Goal: Register for event/course

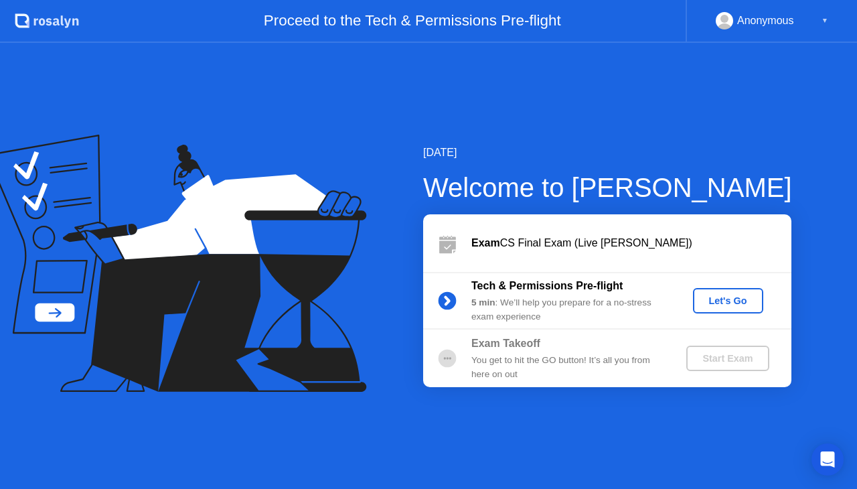
click at [710, 300] on div "Let's Go" at bounding box center [728, 300] width 60 height 11
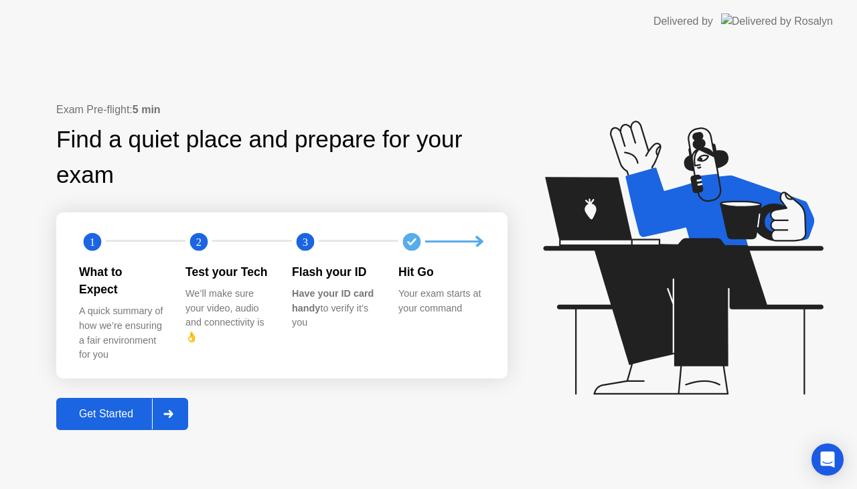
click at [137, 408] on div "Get Started" at bounding box center [106, 414] width 92 height 12
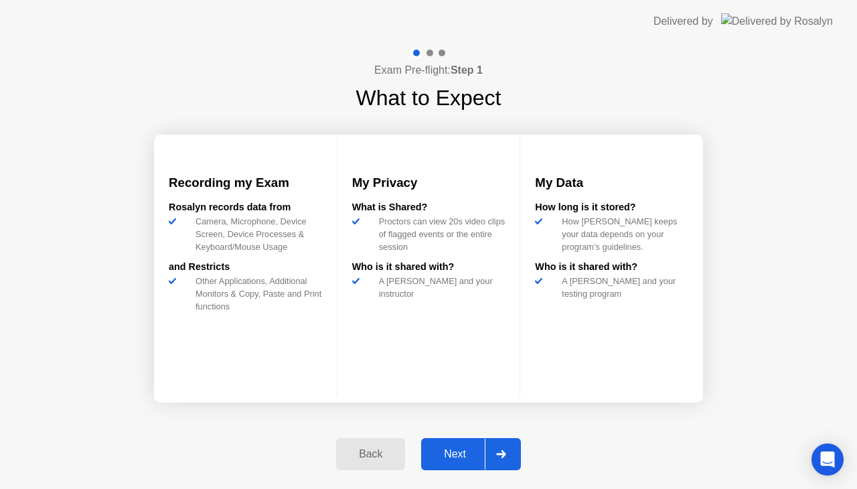
click at [453, 448] on div "Next" at bounding box center [455, 454] width 60 height 12
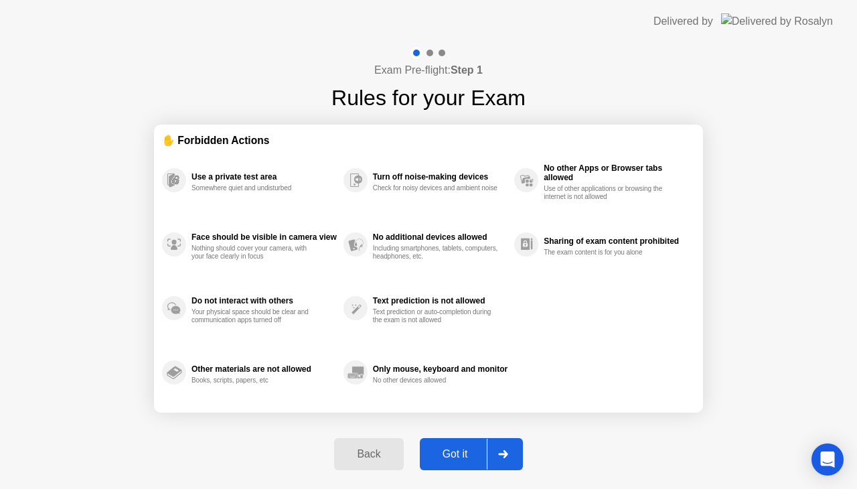
click at [463, 454] on div "Got it" at bounding box center [455, 454] width 63 height 12
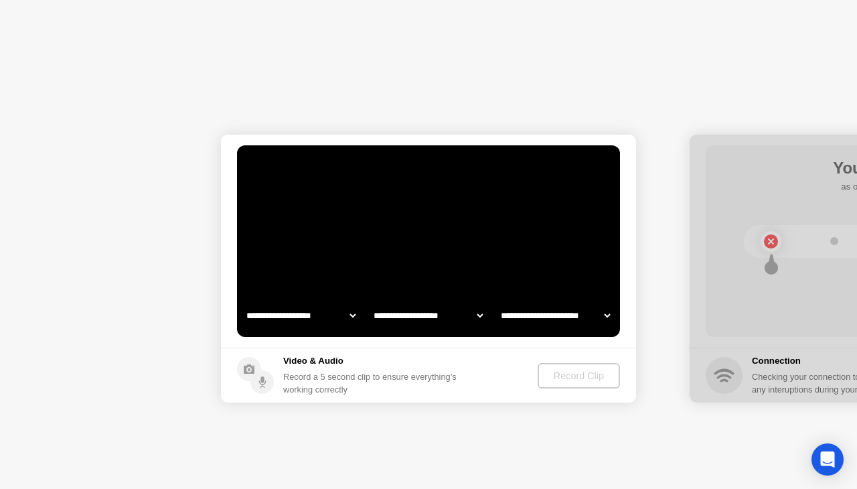
select select "**********"
select select "*******"
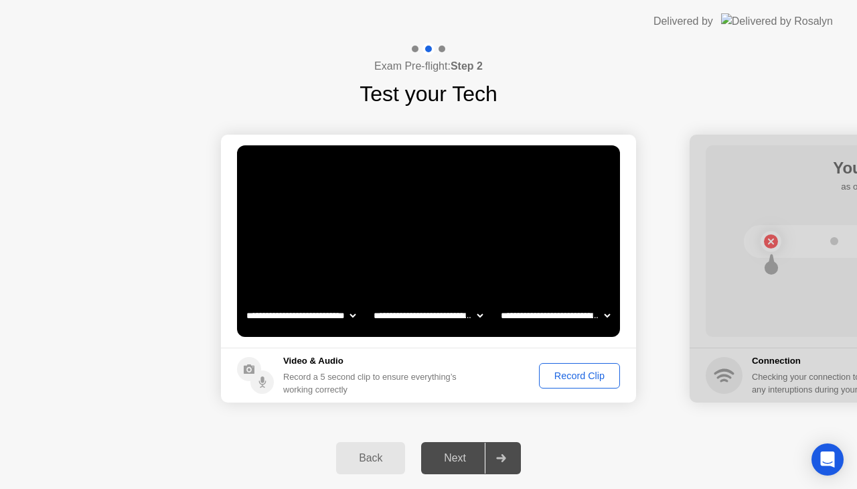
click at [573, 376] on div "Record Clip" at bounding box center [580, 375] width 72 height 11
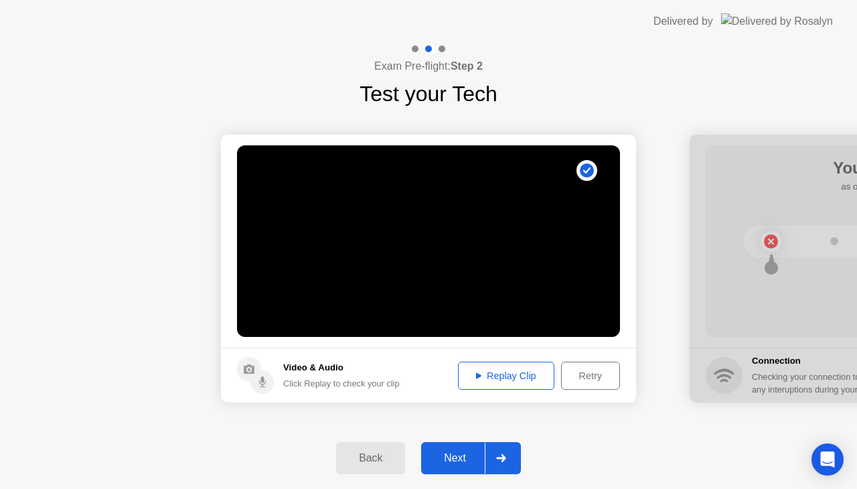
click at [483, 452] on div "Next" at bounding box center [455, 458] width 60 height 12
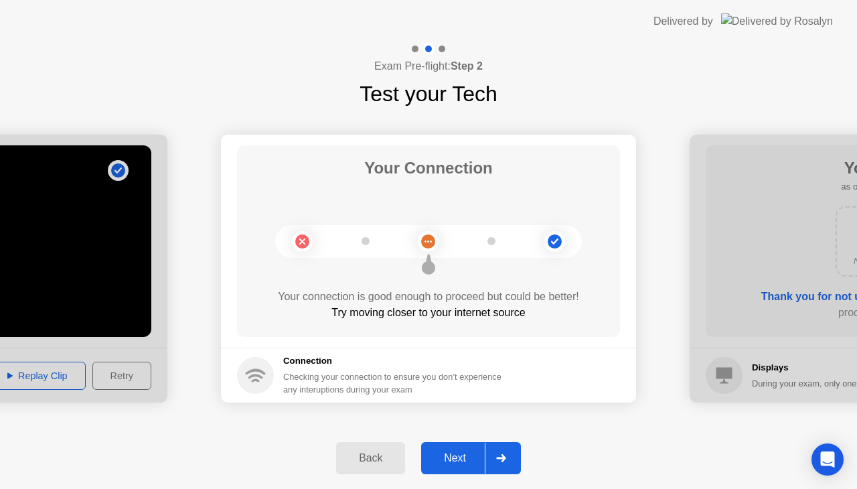
click at [492, 457] on div at bounding box center [501, 458] width 32 height 31
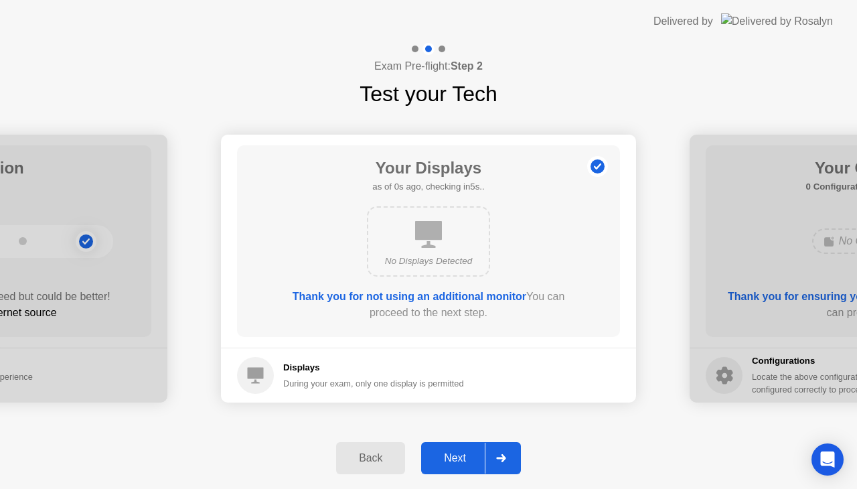
click at [495, 463] on div at bounding box center [501, 458] width 32 height 31
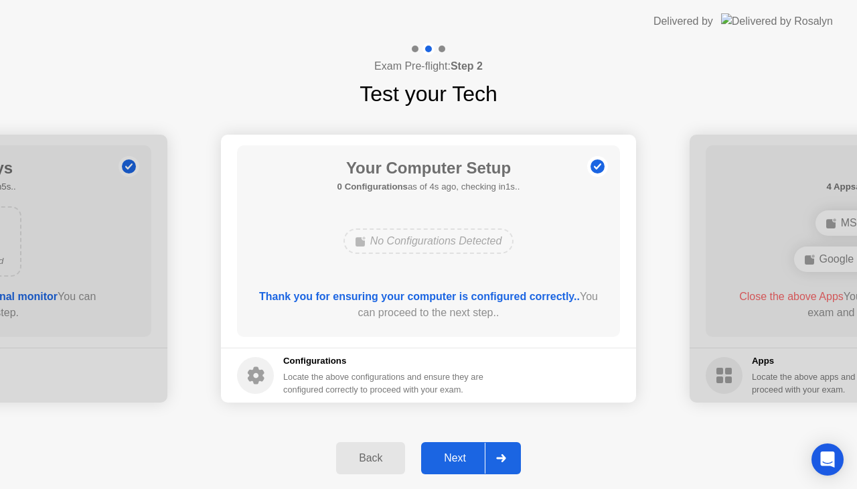
click at [495, 463] on div at bounding box center [501, 458] width 32 height 31
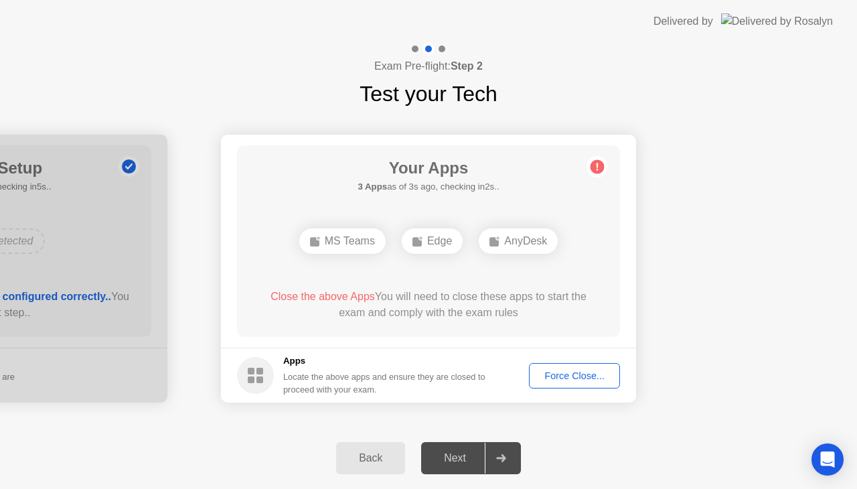
click at [580, 379] on div "Force Close..." at bounding box center [575, 375] width 82 height 11
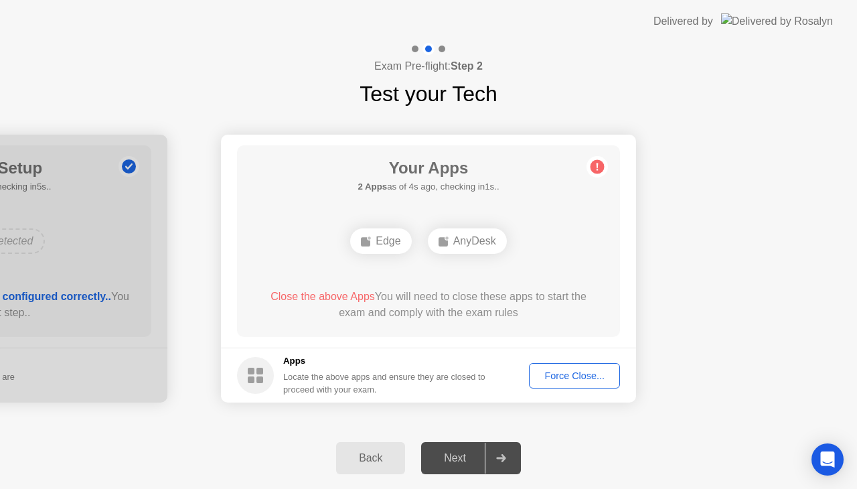
click at [386, 242] on div "Edge" at bounding box center [380, 240] width 61 height 25
click at [454, 240] on div "AnyDesk" at bounding box center [467, 240] width 79 height 25
click at [561, 371] on div "Force Close..." at bounding box center [575, 375] width 82 height 11
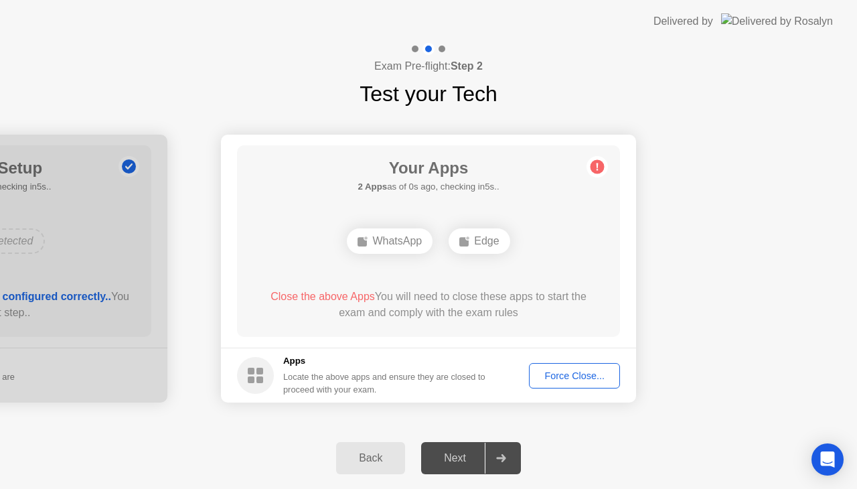
click at [565, 377] on div "Force Close..." at bounding box center [575, 375] width 82 height 11
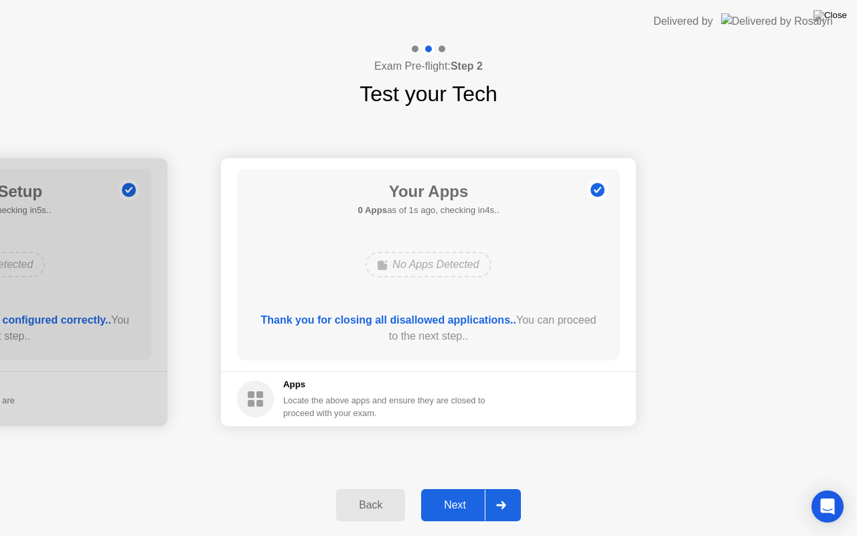
click at [487, 488] on div at bounding box center [501, 504] width 32 height 31
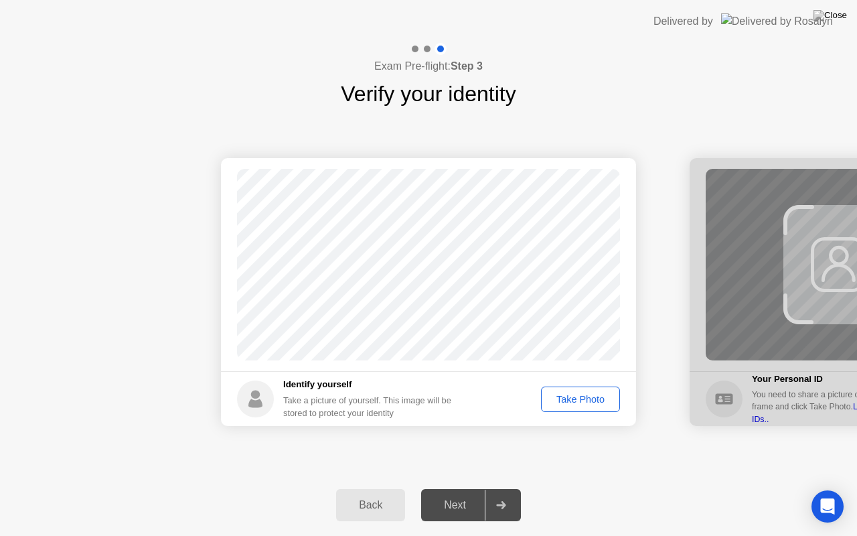
click at [587, 394] on div "Take Photo" at bounding box center [581, 399] width 70 height 11
click at [591, 399] on div "Retake" at bounding box center [589, 399] width 52 height 11
click at [591, 399] on div "Take Photo" at bounding box center [581, 399] width 70 height 11
click at [501, 488] on div at bounding box center [501, 504] width 32 height 31
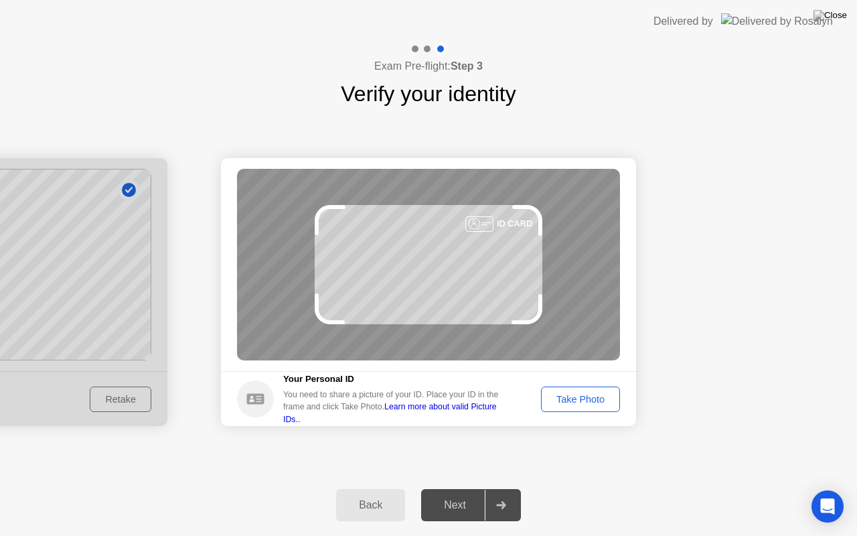
click at [379, 488] on button "Back" at bounding box center [370, 505] width 69 height 32
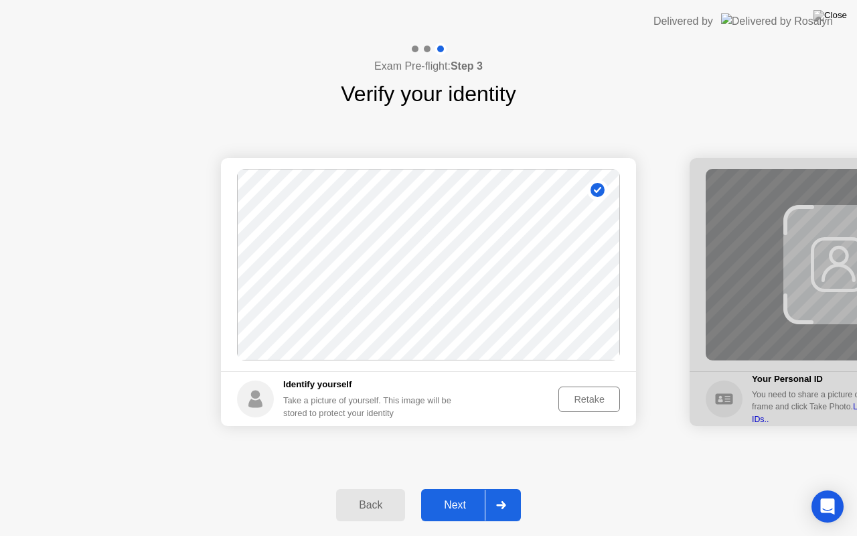
click at [381, 488] on div "Back" at bounding box center [370, 505] width 61 height 12
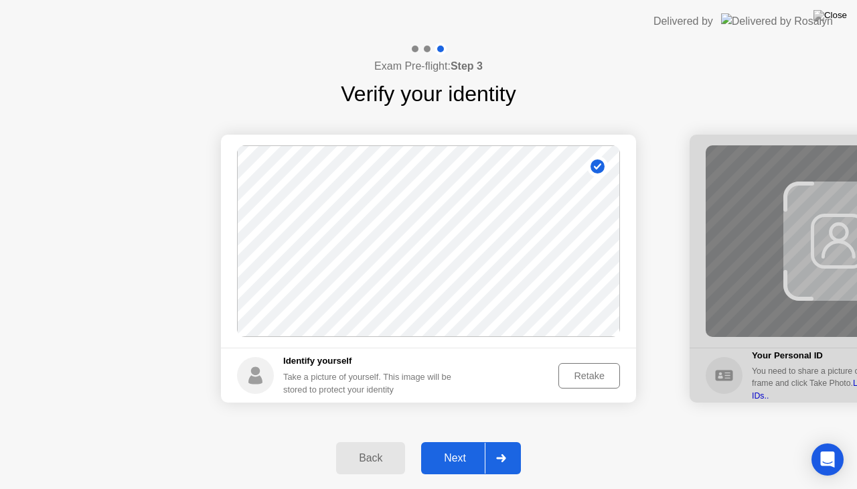
select select "**********"
select select "*******"
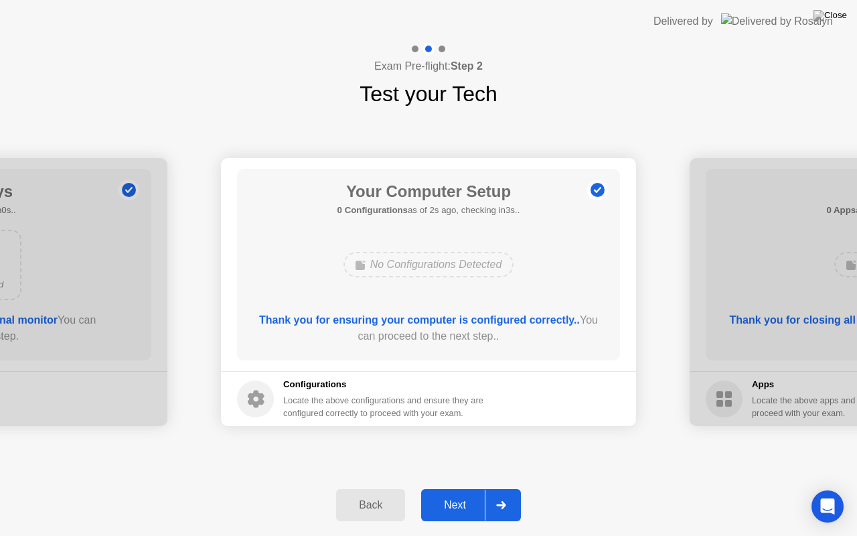
click at [737, 135] on div "**********" at bounding box center [428, 292] width 857 height 364
click at [504, 488] on div at bounding box center [501, 504] width 32 height 31
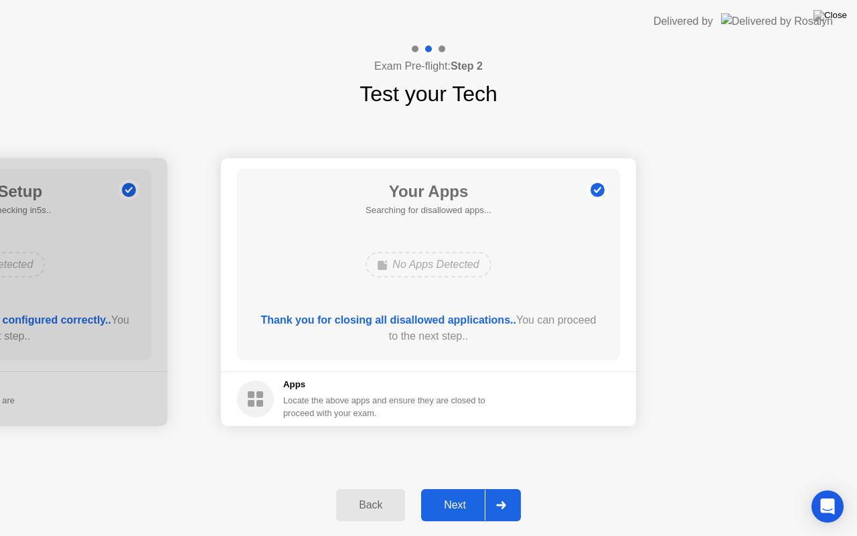
click at [504, 488] on div at bounding box center [501, 504] width 32 height 31
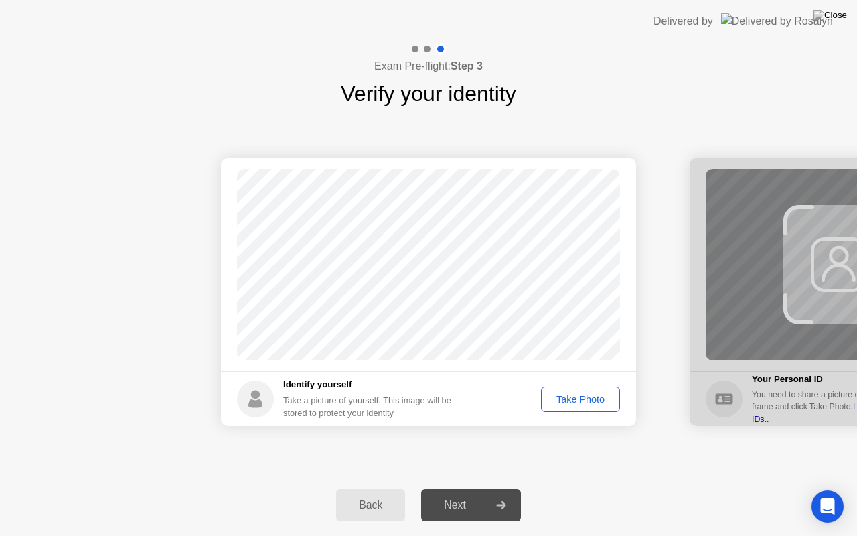
click at [572, 396] on div "Take Photo" at bounding box center [581, 399] width 70 height 11
click at [502, 488] on icon at bounding box center [500, 505] width 9 height 8
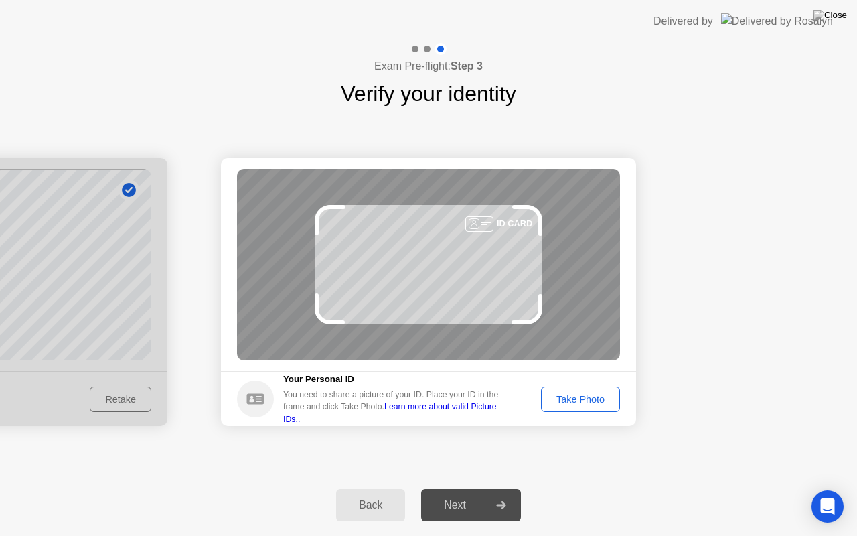
click at [605, 402] on div "Take Photo" at bounding box center [581, 399] width 70 height 11
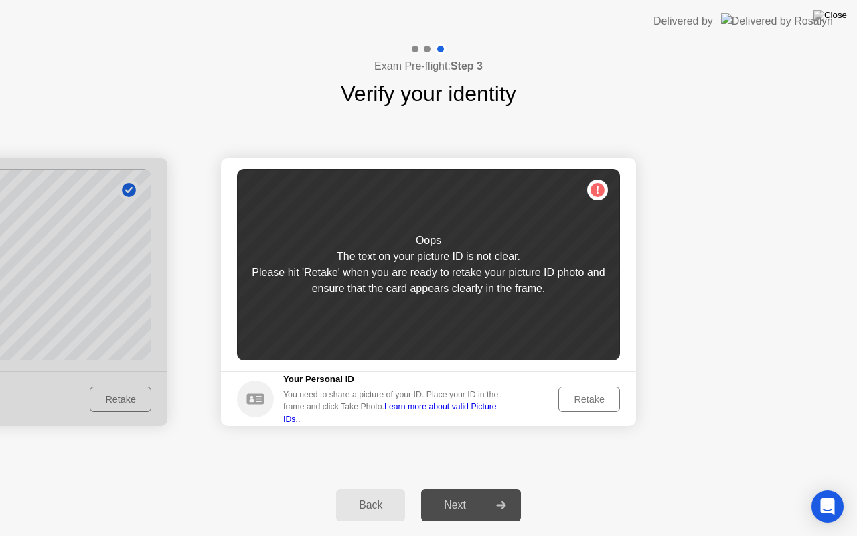
click at [585, 395] on div "Retake" at bounding box center [589, 399] width 52 height 11
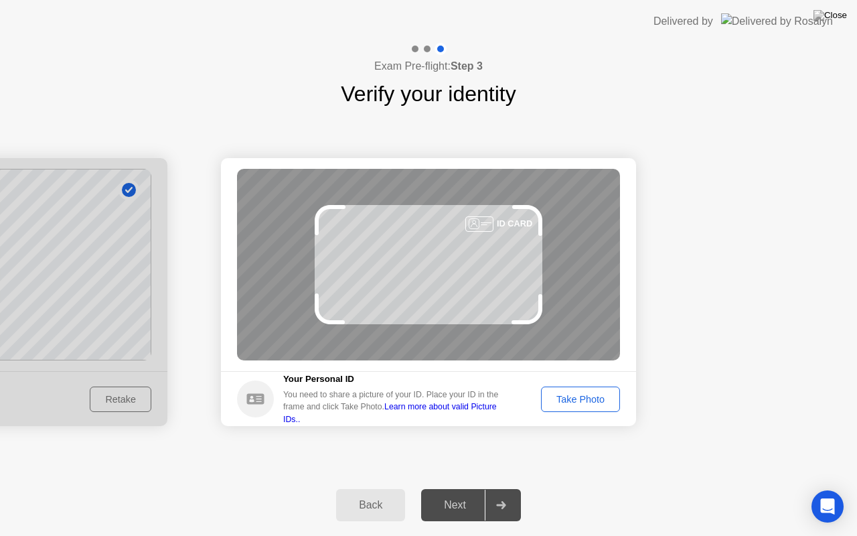
click at [595, 398] on div "Take Photo" at bounding box center [581, 399] width 70 height 11
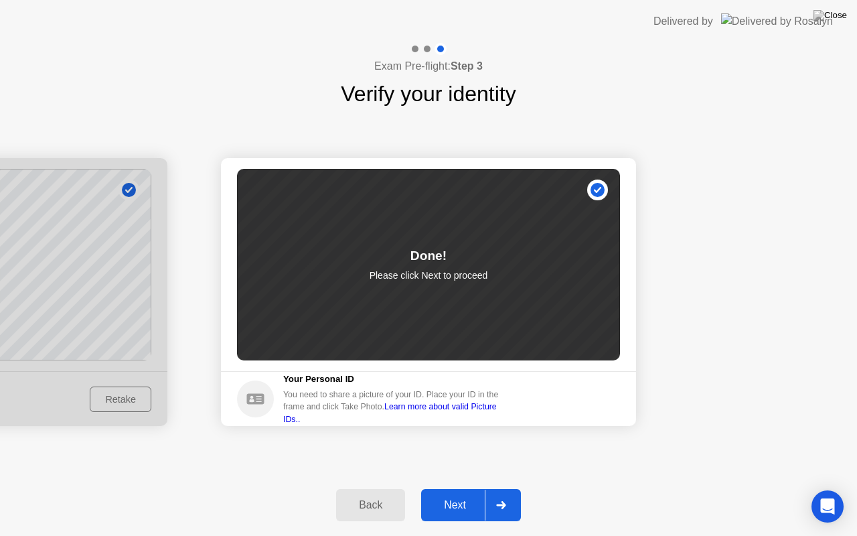
click at [459, 488] on div "Next" at bounding box center [455, 505] width 60 height 12
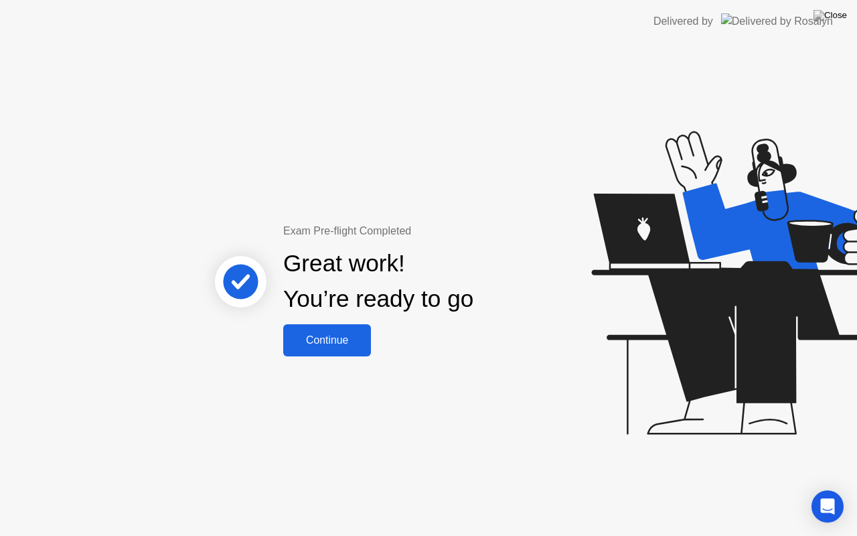
click at [342, 349] on button "Continue" at bounding box center [327, 340] width 88 height 32
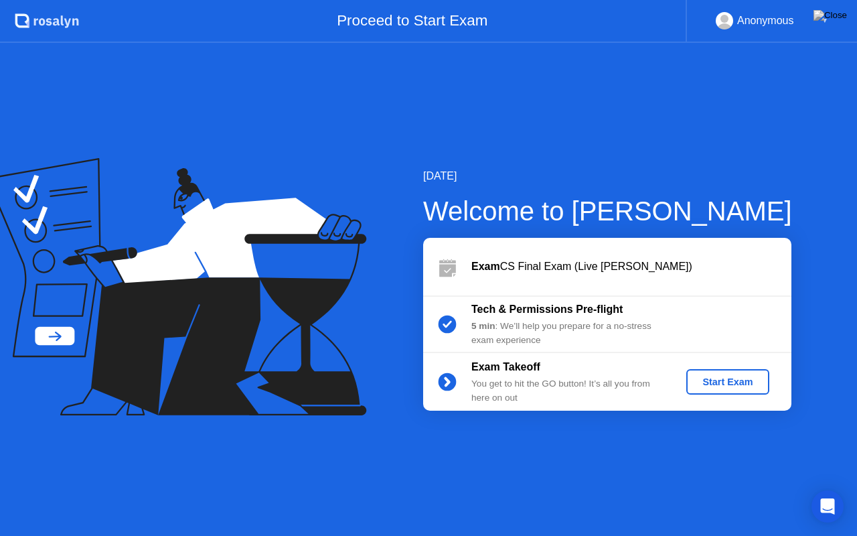
click at [726, 384] on div "Start Exam" at bounding box center [728, 381] width 72 height 11
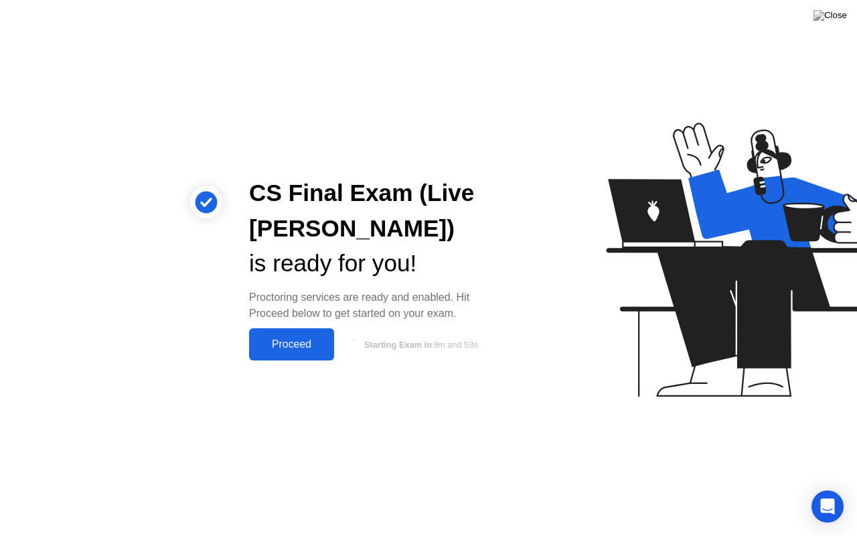
click at [317, 346] on div "Proceed" at bounding box center [291, 344] width 77 height 12
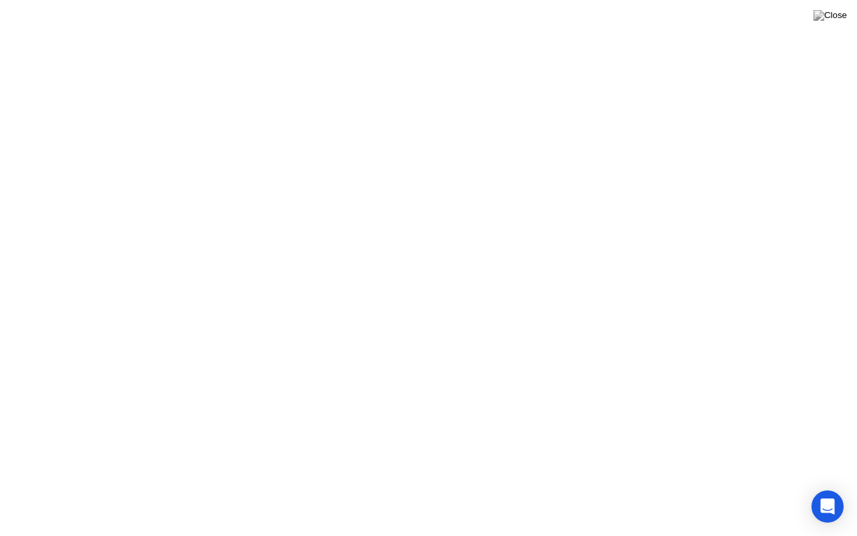
click button "Got it!"
click div "End Proctoring Session"
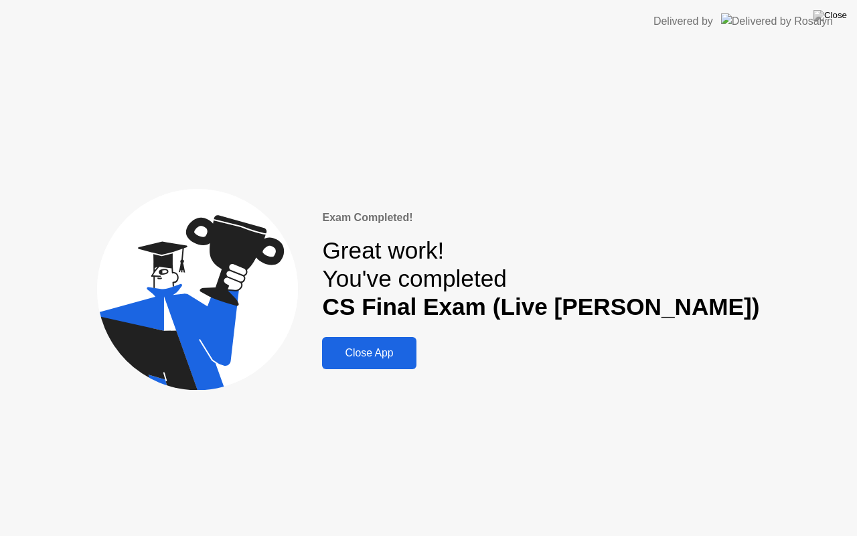
click at [412, 359] on div "Close App" at bounding box center [369, 353] width 86 height 12
